Goal: Transaction & Acquisition: Purchase product/service

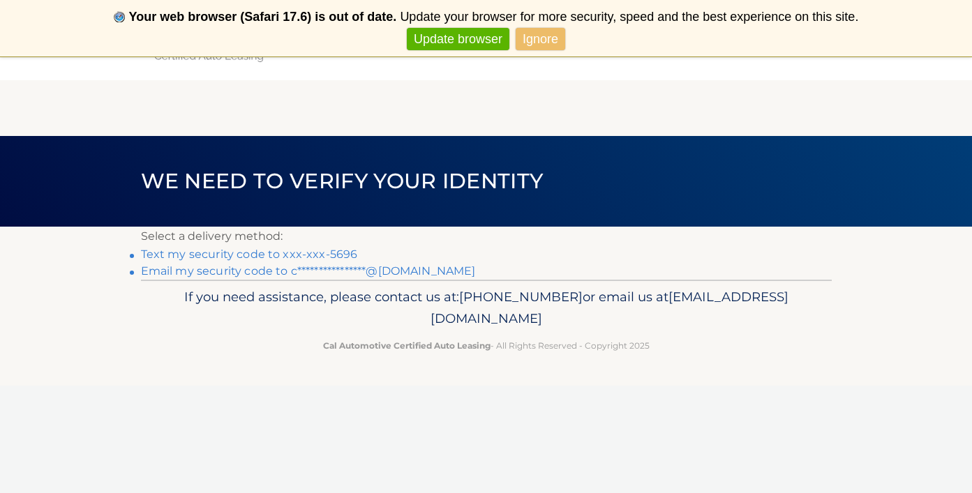
click at [328, 250] on link "Text my security code to xxx-xxx-5696" at bounding box center [249, 254] width 217 height 13
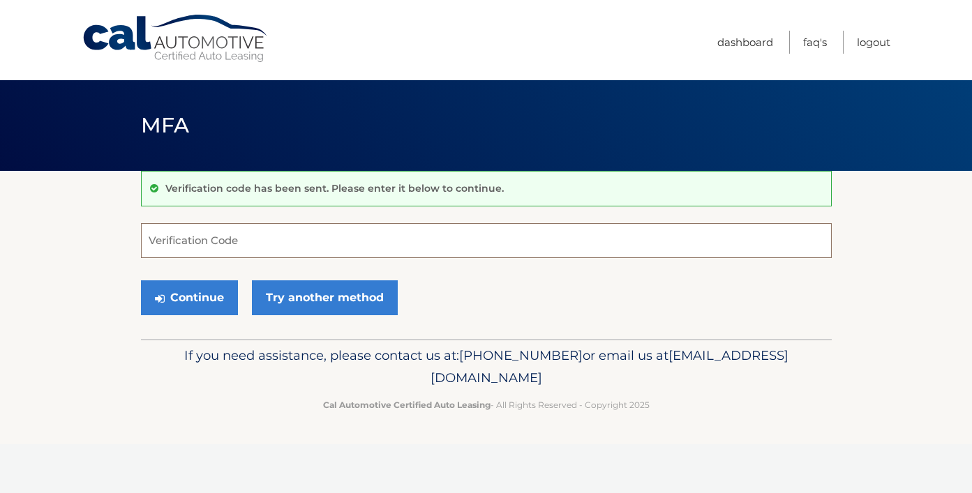
click at [293, 243] on input "Verification Code" at bounding box center [486, 240] width 691 height 35
type input "995870"
click at [188, 297] on button "Continue" at bounding box center [189, 297] width 97 height 35
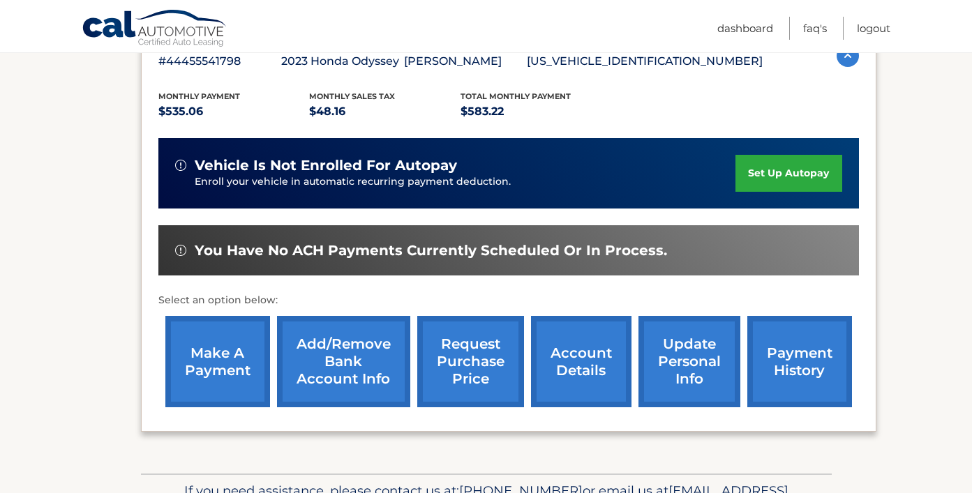
scroll to position [263, 0]
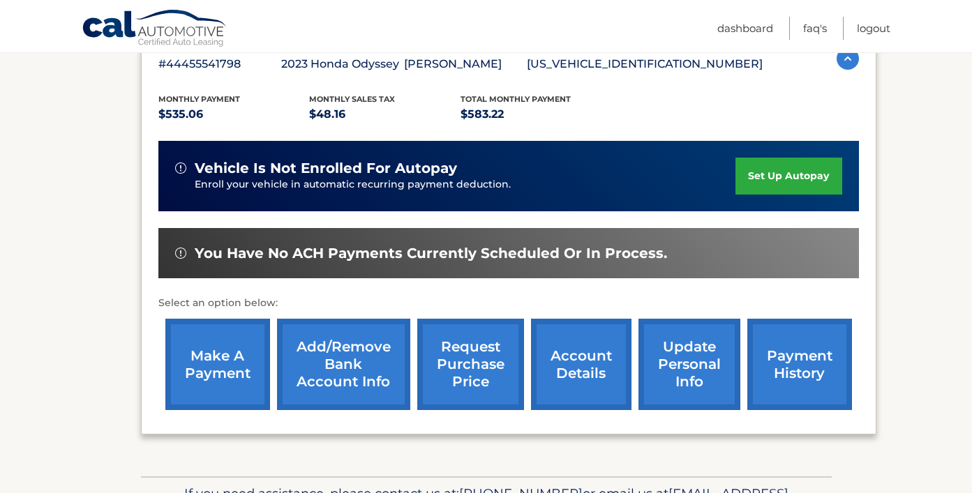
click at [200, 369] on link "make a payment" at bounding box center [217, 364] width 105 height 91
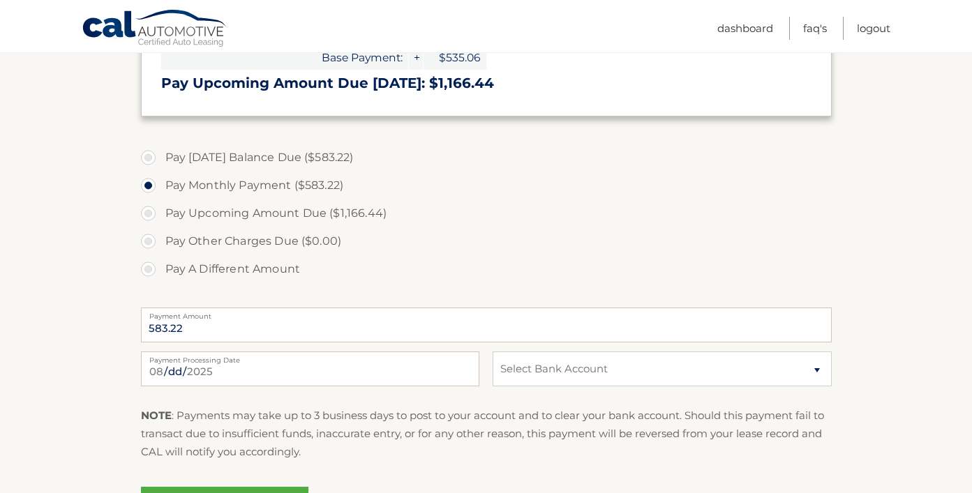
scroll to position [435, 0]
select select "OTM2MWU2OTktYTQ1ZS00OTNjLWJjY2EtYjlhNWZlYzgyOWEz"
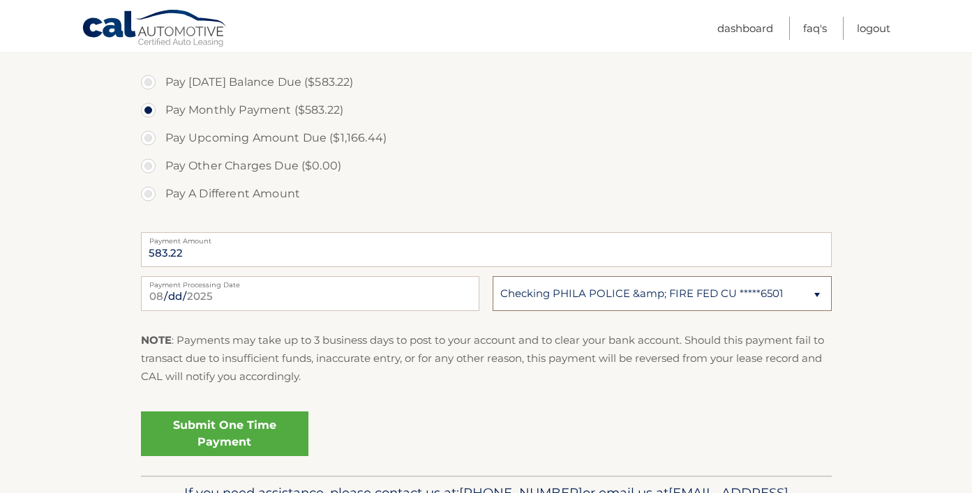
scroll to position [508, 0]
click at [212, 434] on link "Submit One Time Payment" at bounding box center [224, 435] width 167 height 45
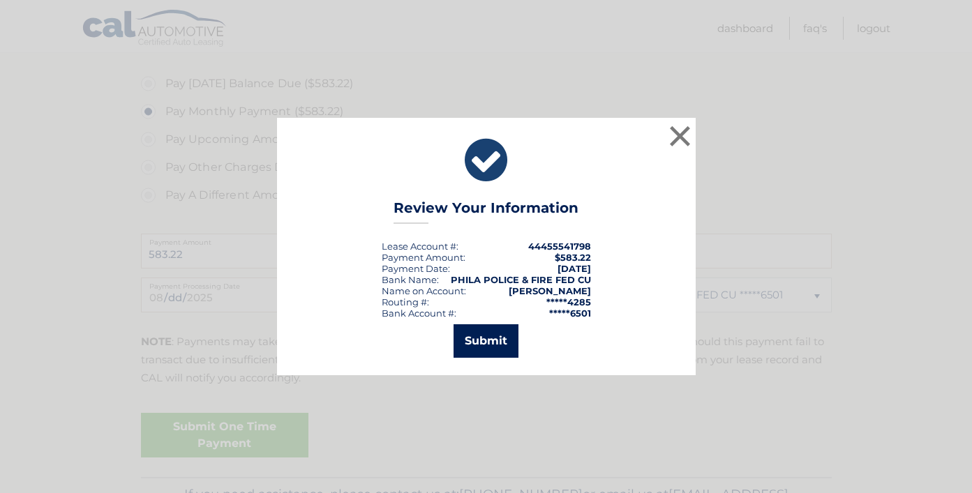
click at [488, 346] on button "Submit" at bounding box center [485, 340] width 65 height 33
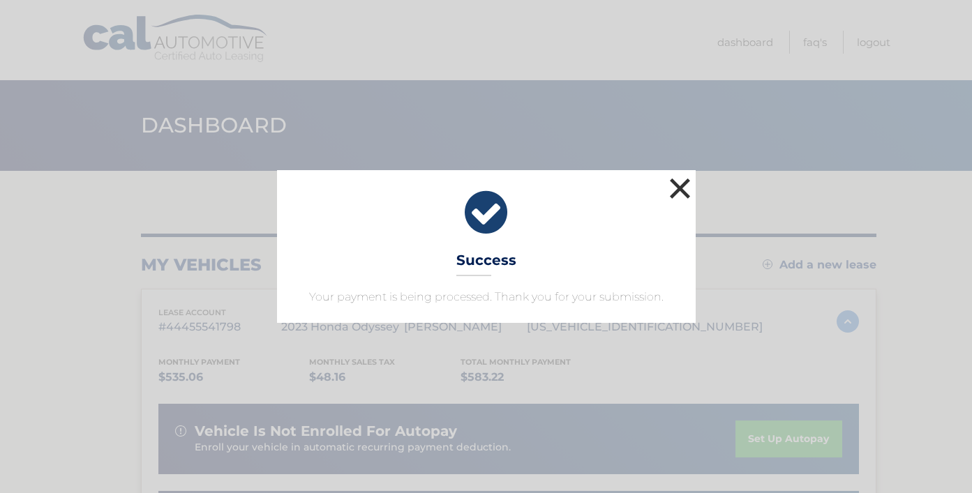
click at [682, 190] on button "×" at bounding box center [680, 188] width 28 height 28
